Goal: Information Seeking & Learning: Check status

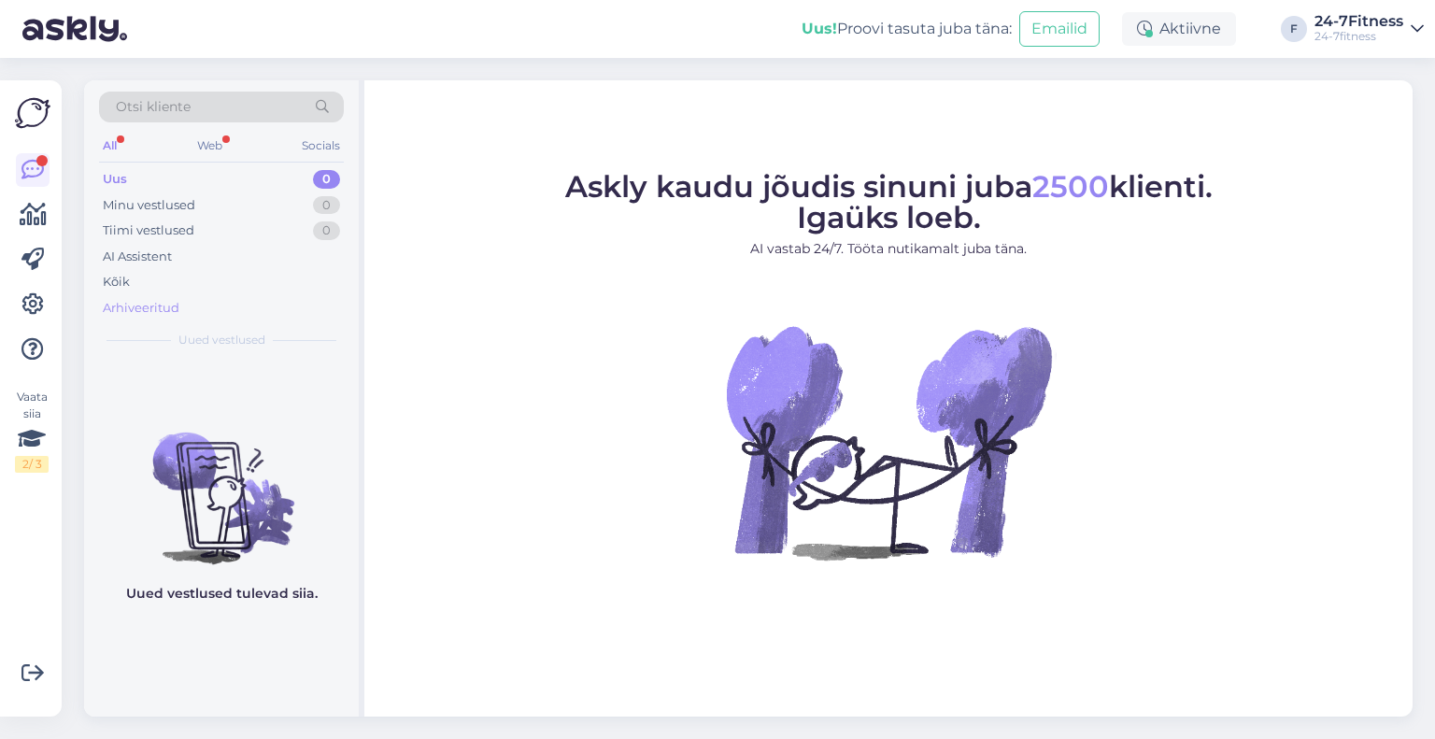
click at [134, 306] on div "Arhiveeritud" at bounding box center [141, 308] width 77 height 19
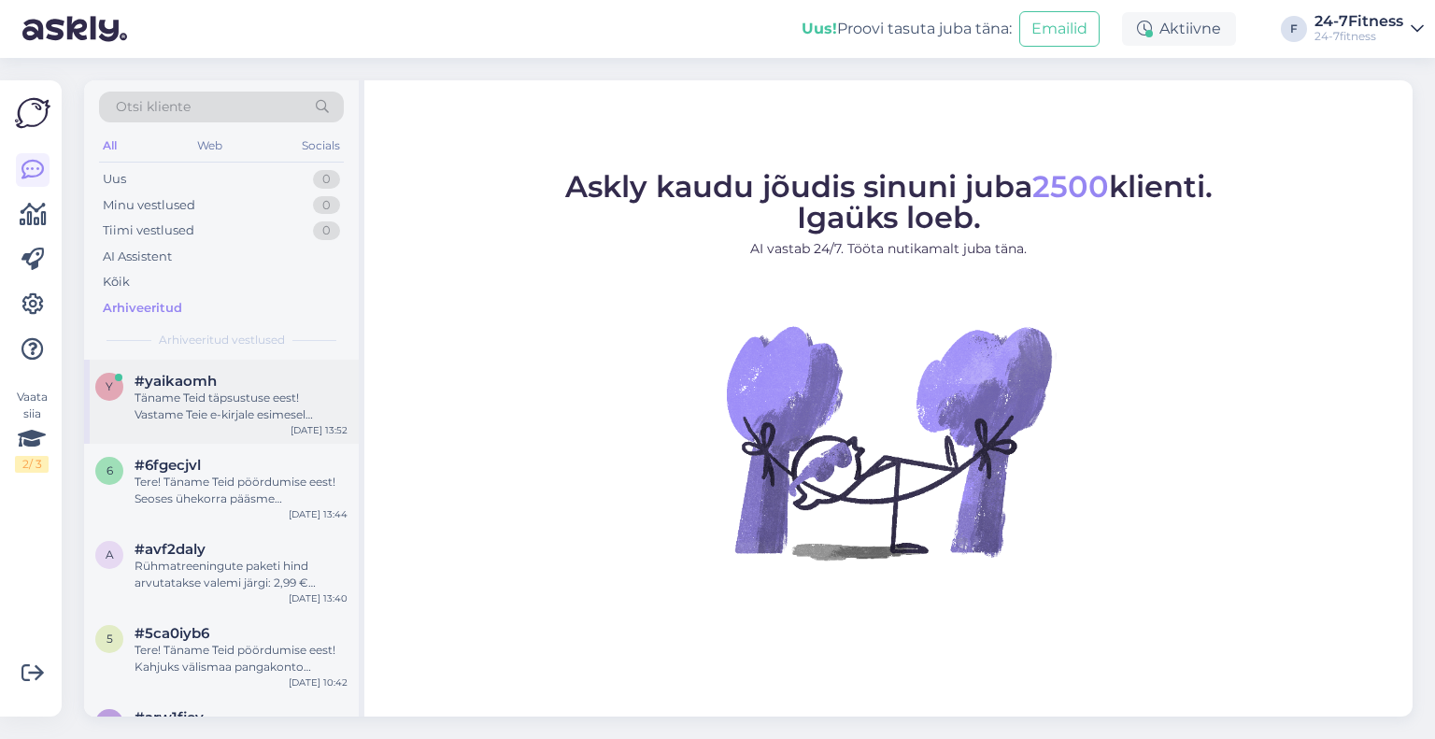
click at [239, 415] on div "Täname Teid täpsustuse eest! Vastame Teie e-kirjale esimesel võimalusel." at bounding box center [241, 407] width 213 height 34
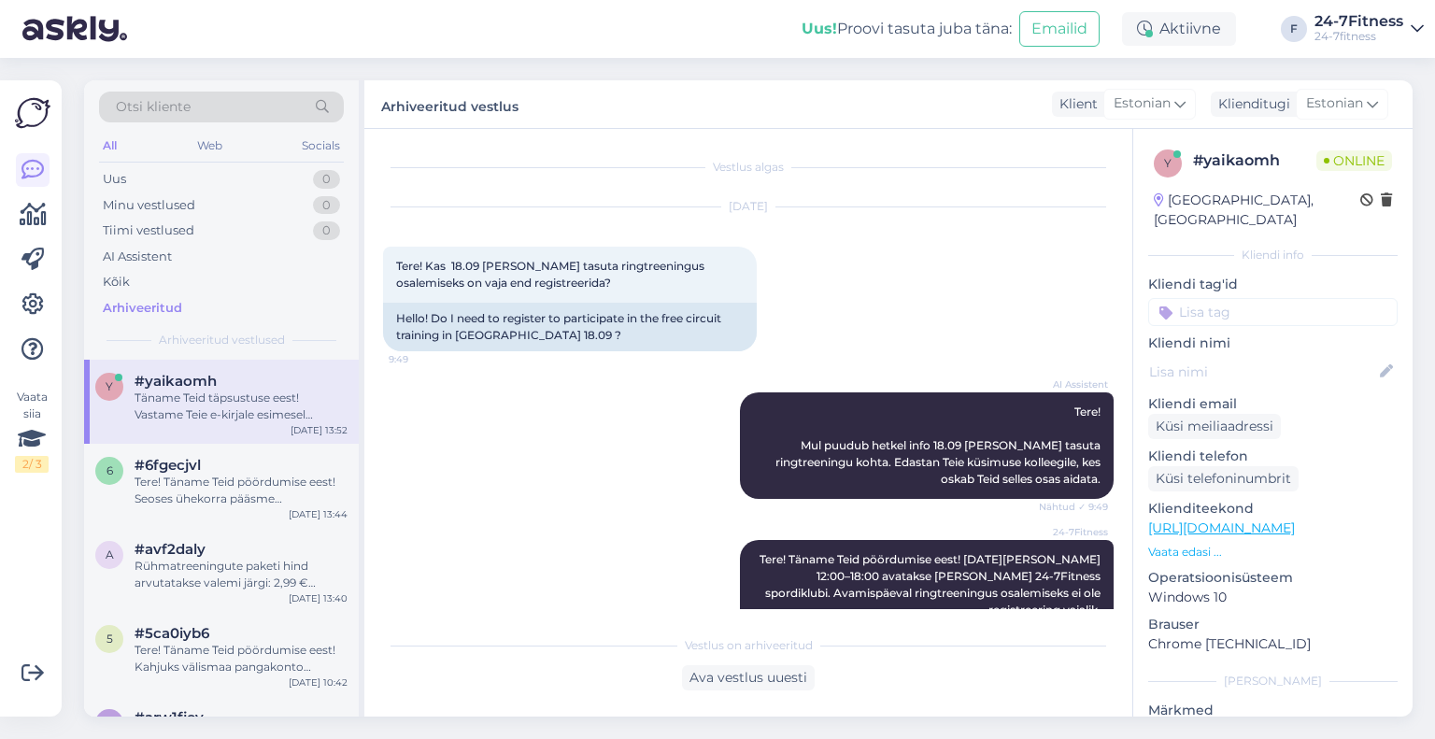
scroll to position [1107, 0]
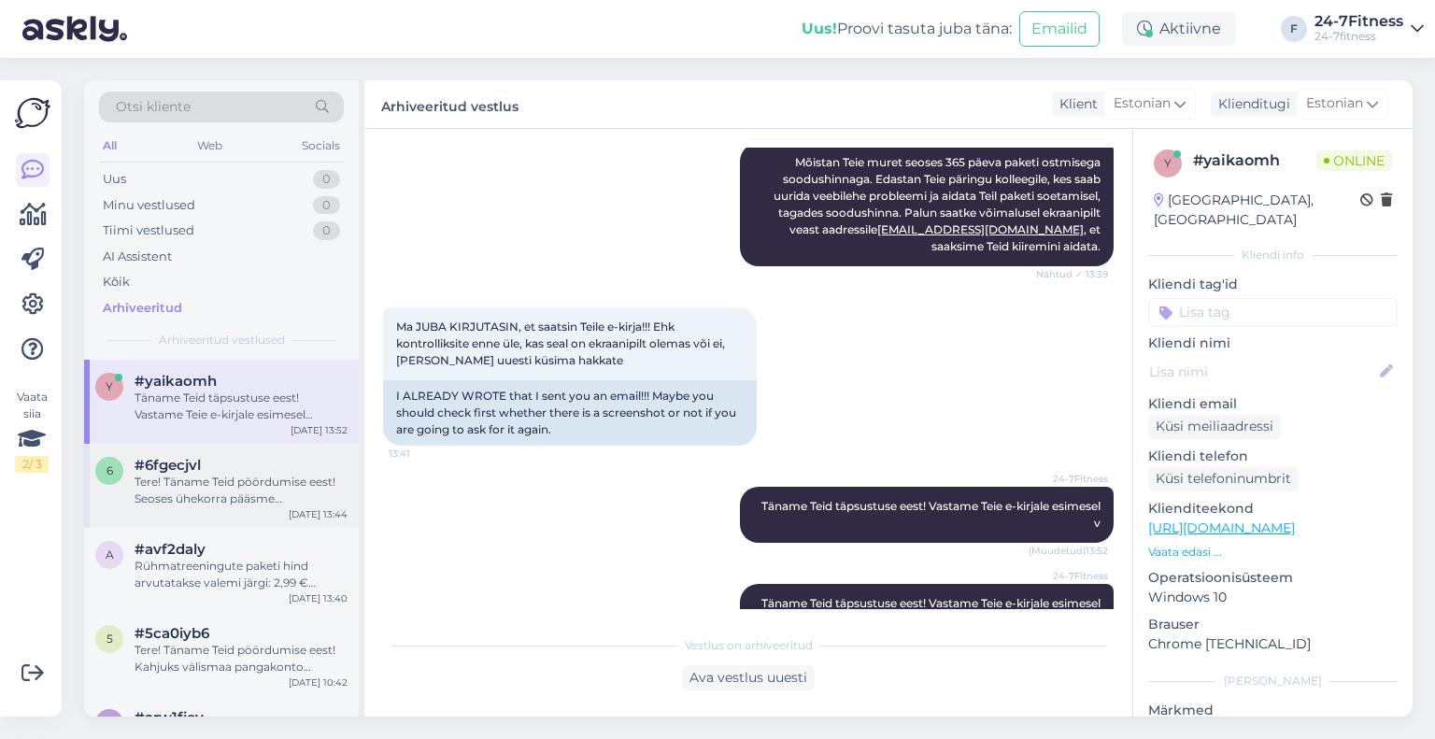
click at [235, 485] on div "Tere! Täname Teid pöördumise eest! Seoses ühekorra pääsme tagastamisega palume …" at bounding box center [241, 491] width 213 height 34
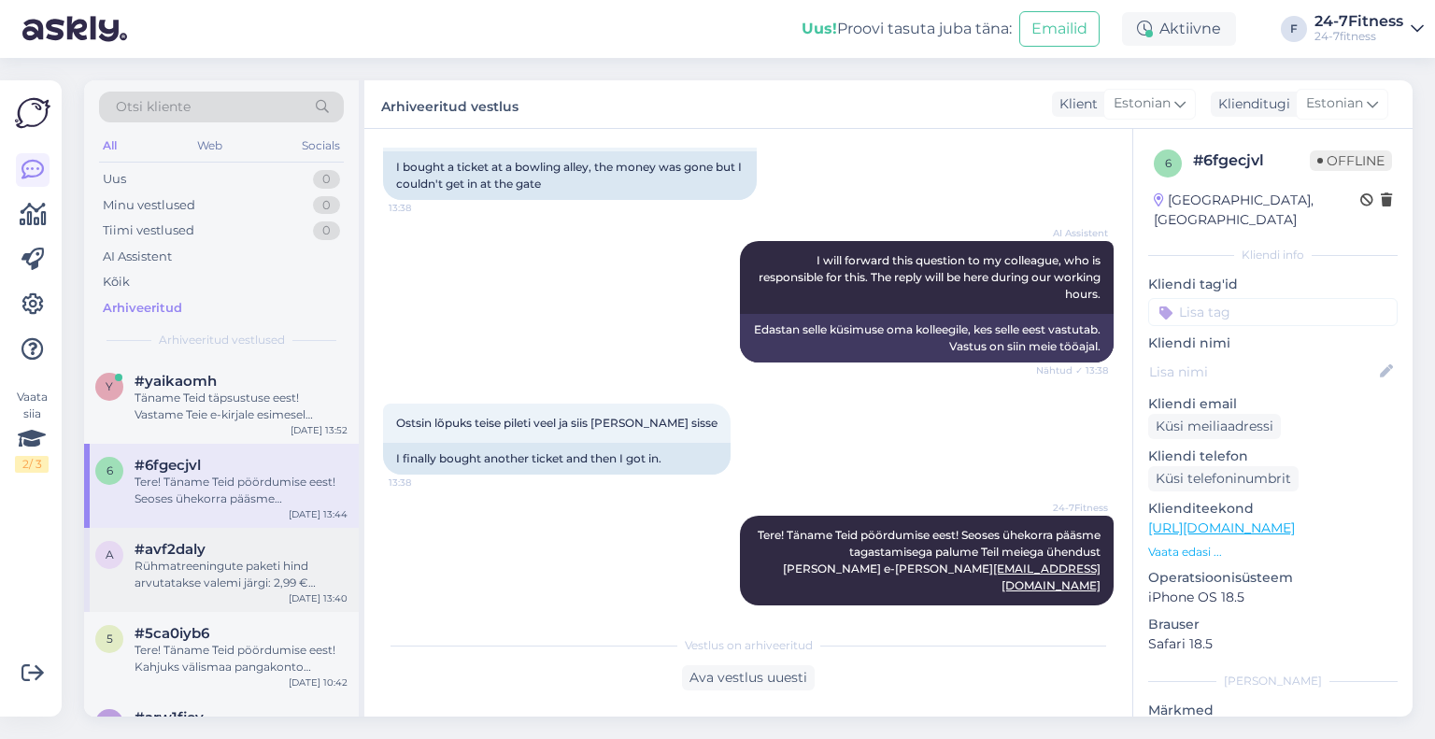
click at [204, 552] on span "#avf2daly" at bounding box center [170, 549] width 71 height 17
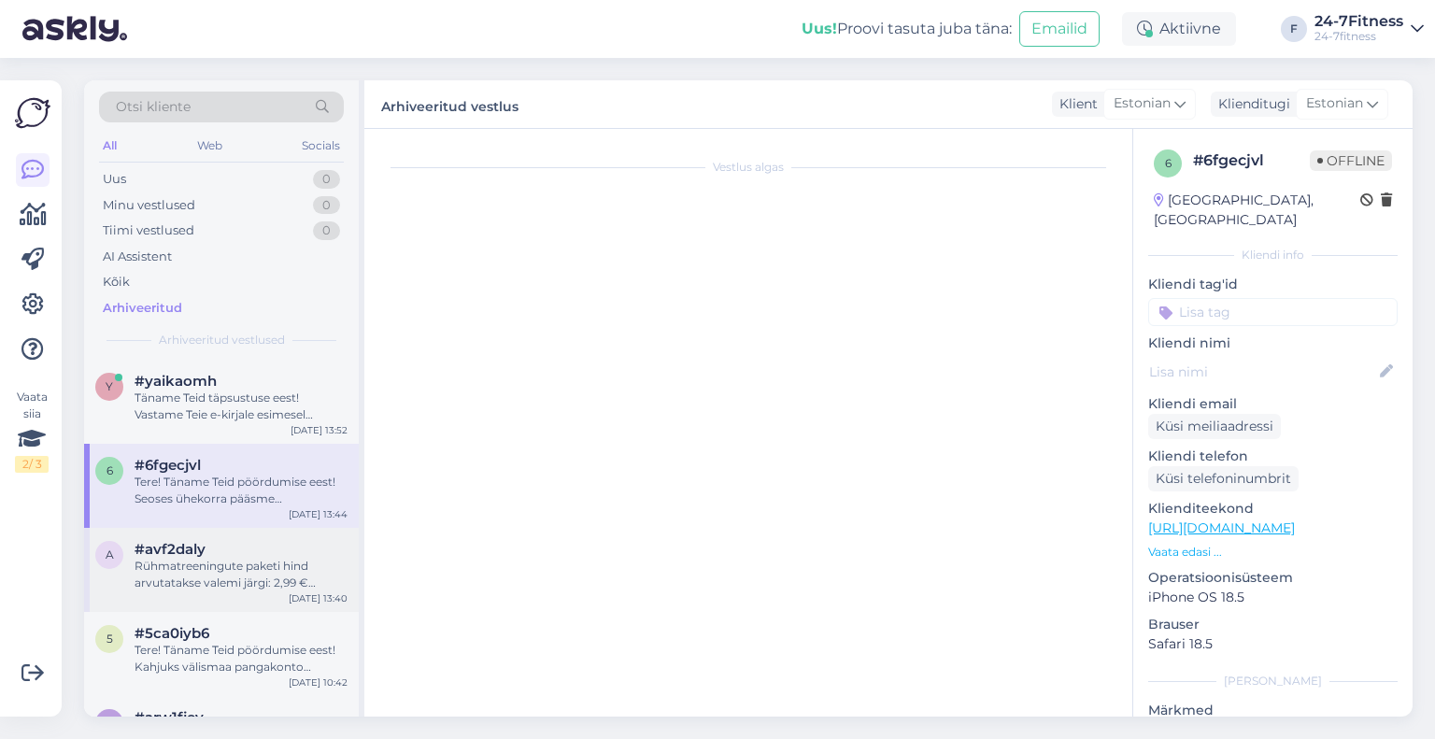
scroll to position [3364, 0]
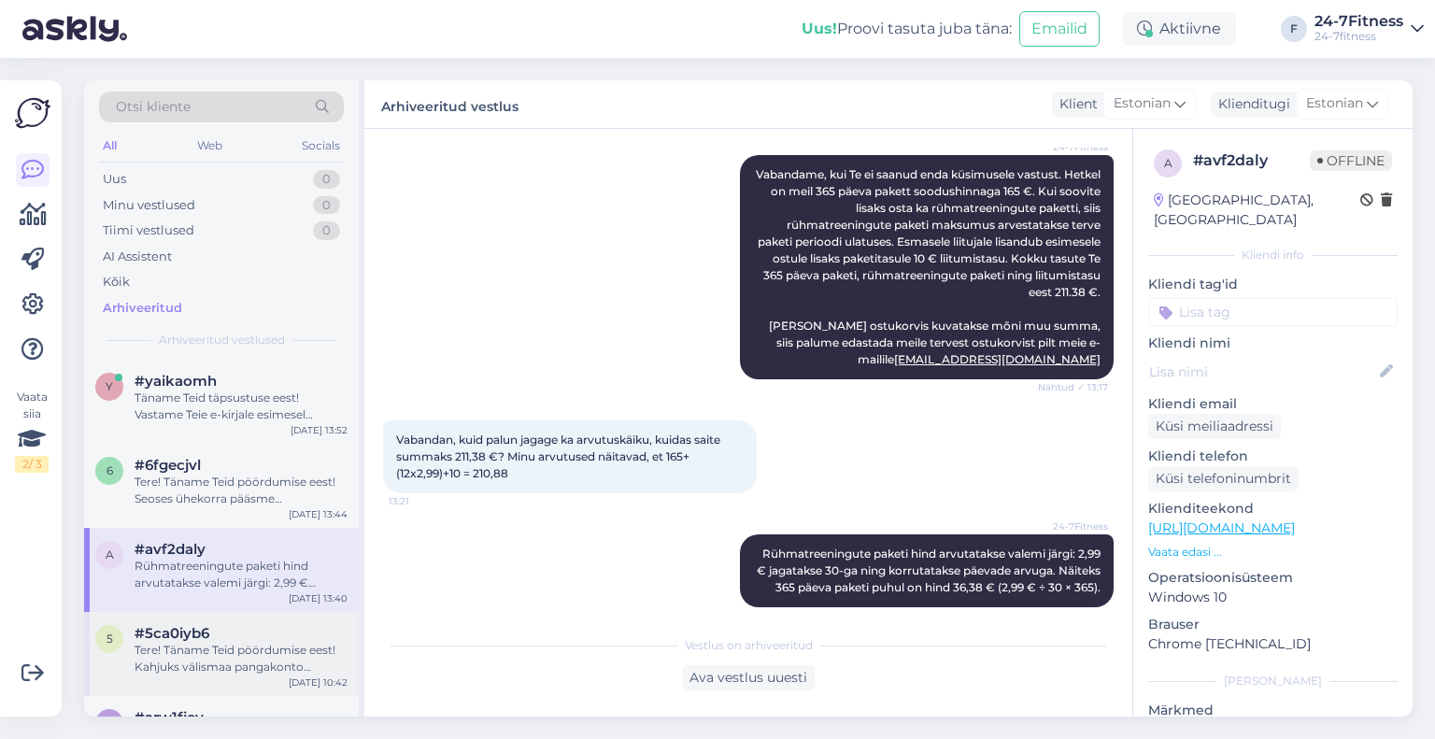
click at [193, 636] on span "#5ca0iyb6" at bounding box center [172, 633] width 75 height 17
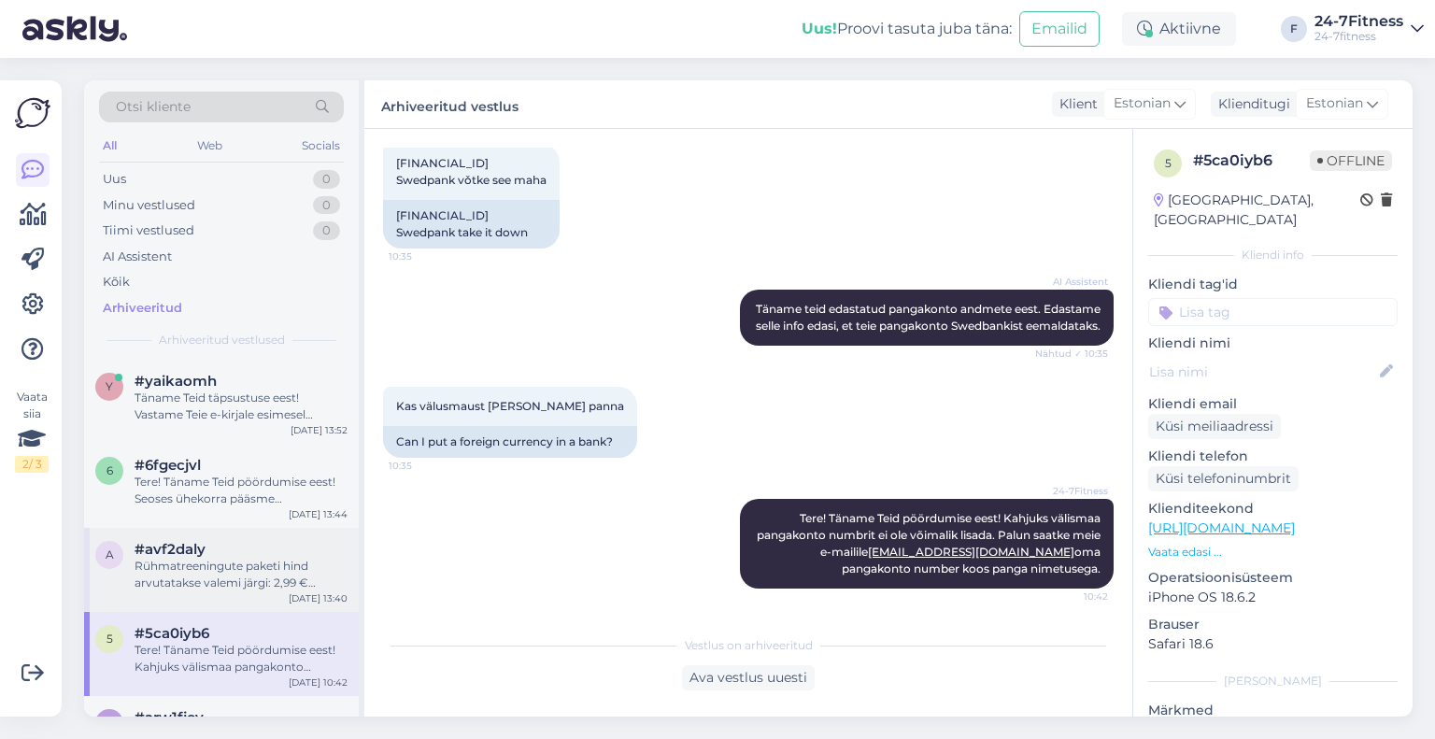
scroll to position [93, 0]
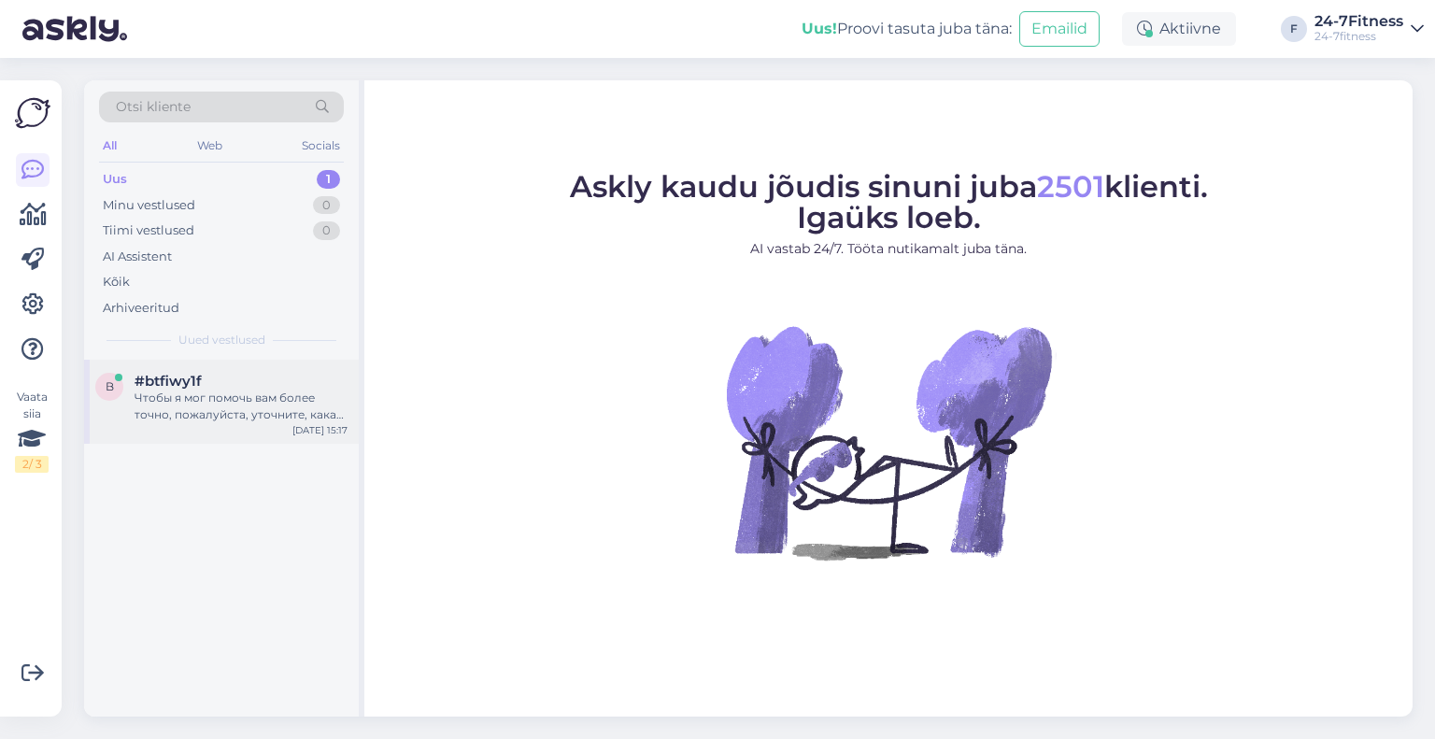
click at [179, 397] on div "Чтобы я мог помочь вам более точно, пожалуйста, уточните, какая именно проблема…" at bounding box center [241, 407] width 213 height 34
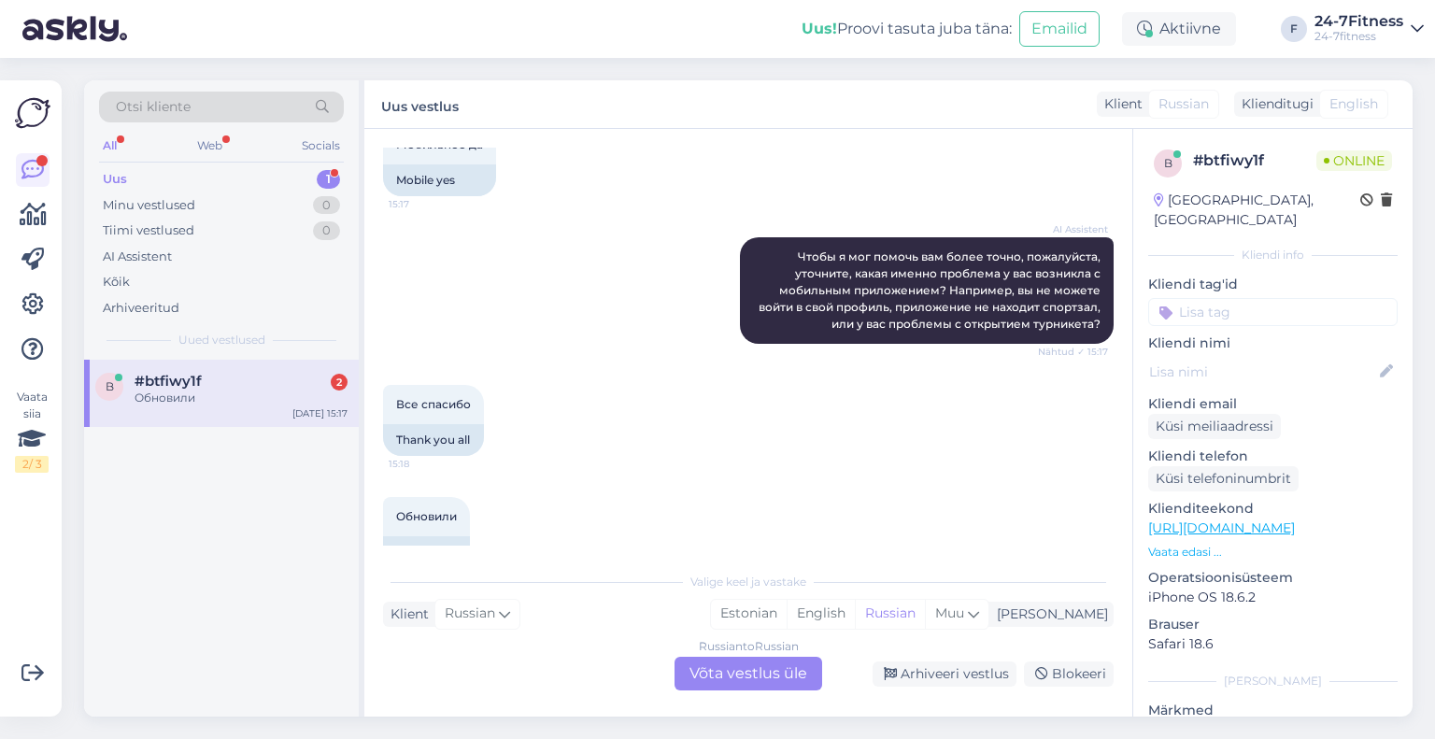
scroll to position [491, 0]
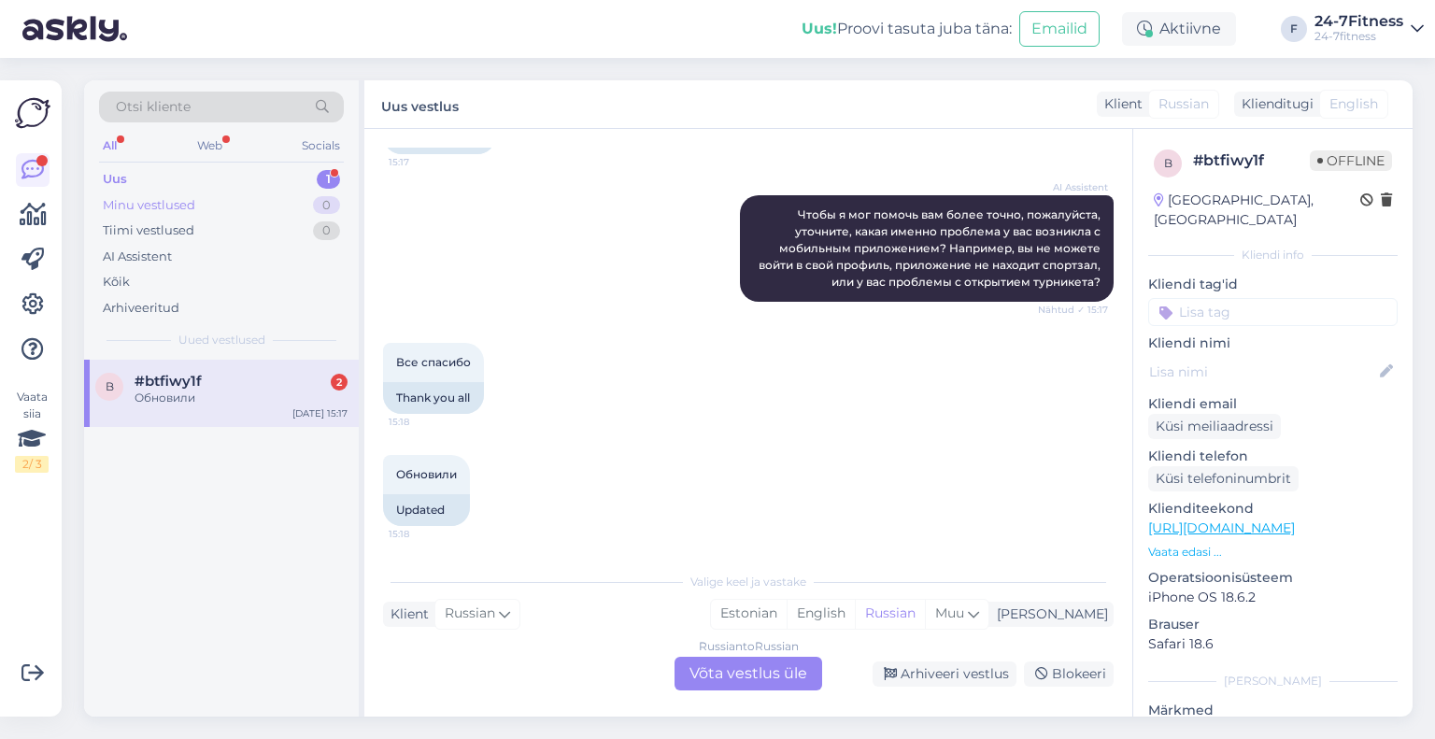
click at [159, 192] on div "Minu vestlused 0" at bounding box center [221, 205] width 245 height 26
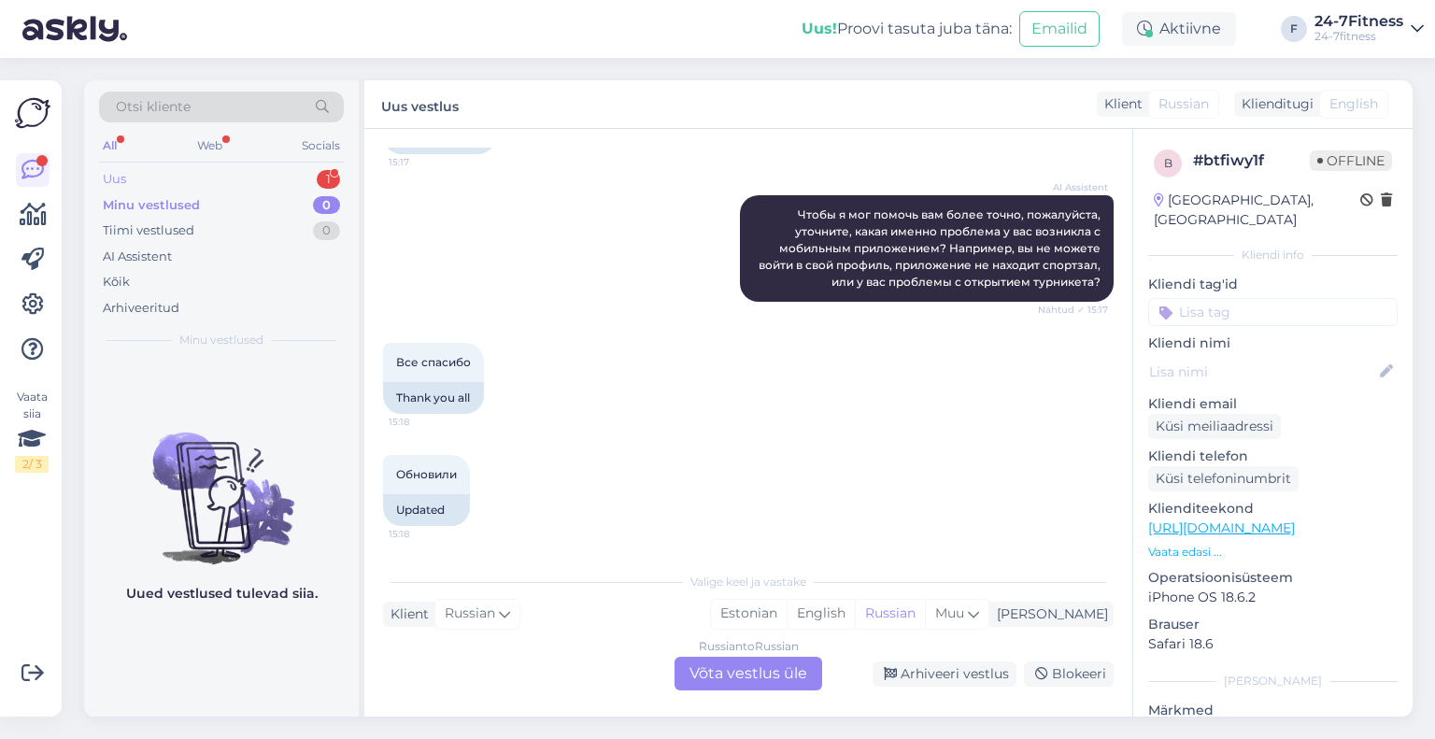
click at [142, 178] on div "Uus 1" at bounding box center [221, 179] width 245 height 26
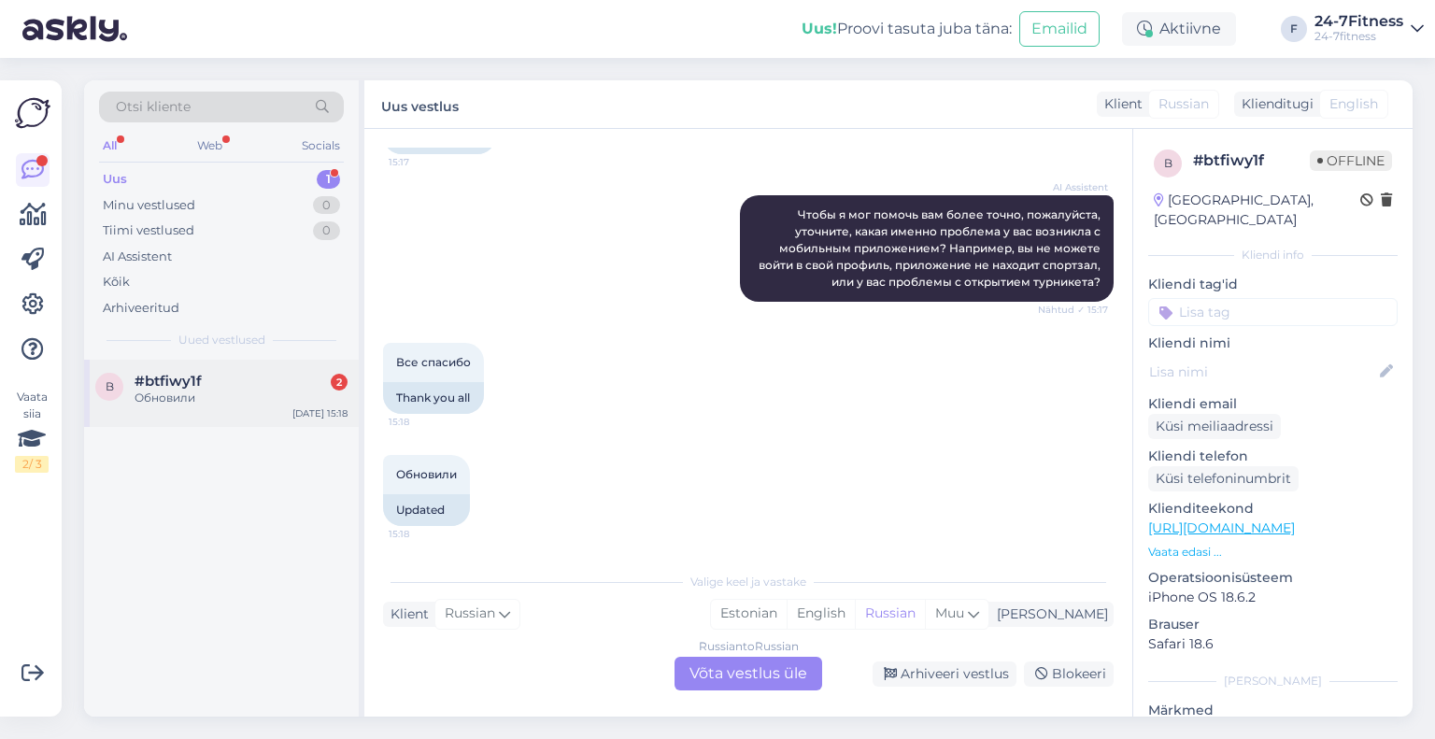
click at [186, 398] on div "Обновили" at bounding box center [241, 398] width 213 height 17
click at [959, 678] on div "Arhiveeri vestlus" at bounding box center [945, 674] width 144 height 25
